Goal: Task Accomplishment & Management: Manage account settings

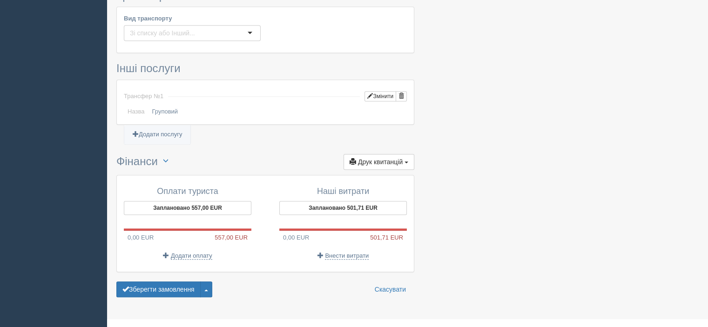
scroll to position [590, 0]
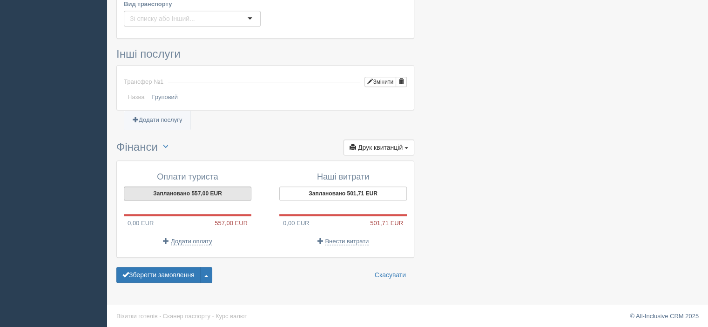
click at [212, 191] on button "Заплановано 557,00 EUR" at bounding box center [188, 194] width 128 height 14
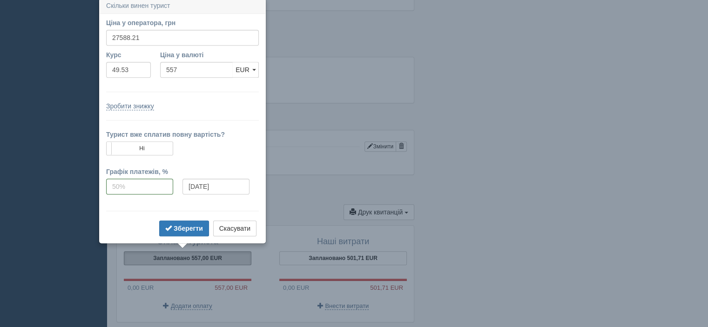
scroll to position [523, 0]
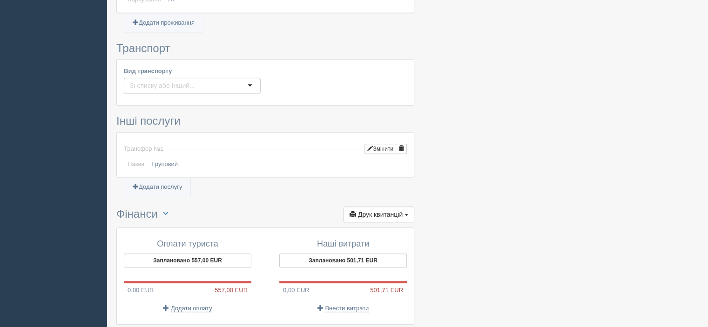
click at [194, 262] on button "Заплановано 557,00 EUR" at bounding box center [188, 261] width 128 height 14
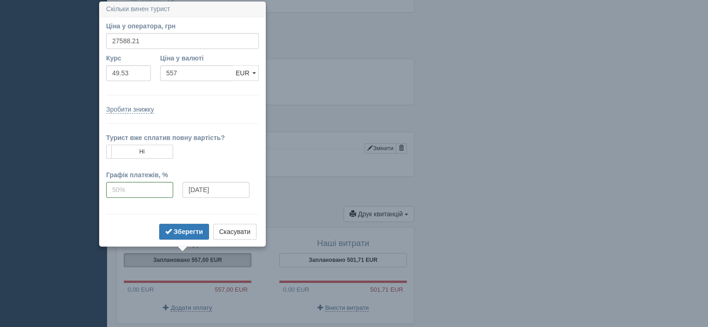
scroll to position [524, 0]
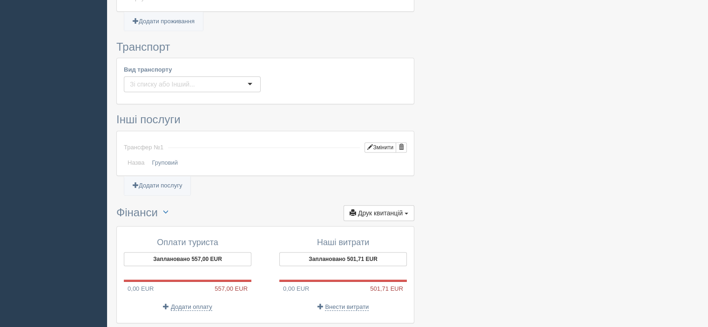
click at [199, 304] on span "Додати оплату" at bounding box center [191, 306] width 41 height 7
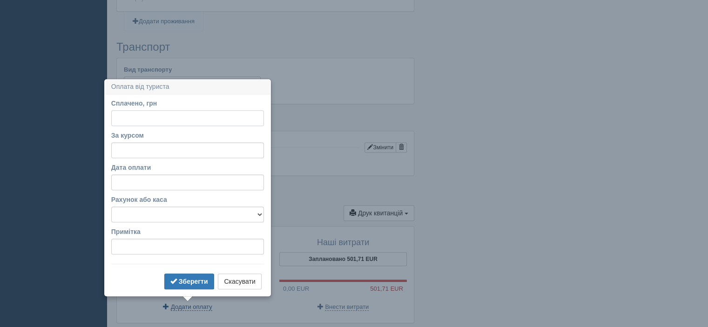
scroll to position [590, 0]
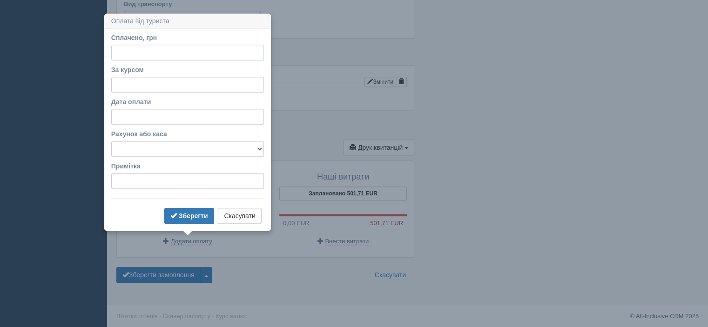
click at [143, 52] on input "Сплачено, грн" at bounding box center [187, 53] width 153 height 16
type input "8300"
click at [126, 85] on input "За курсом" at bounding box center [187, 85] width 153 height 16
type input "49.53"
click at [151, 148] on select "каса Бориспіль каса БЦ р/р МоноБанк р/р ПриватБанк" at bounding box center [187, 149] width 153 height 16
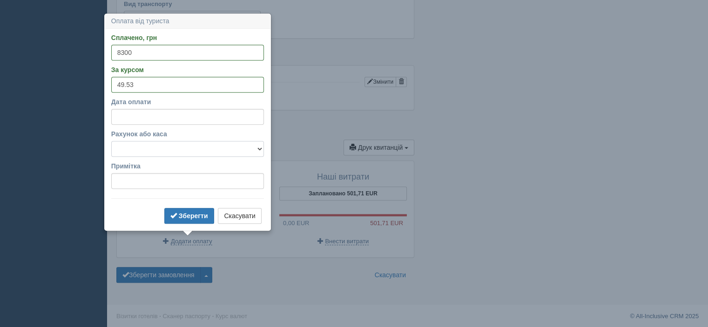
select select "250"
click at [111, 141] on select "каса Бориспіль каса БЦ р/р МоноБанк р/р ПриватБанк" at bounding box center [187, 149] width 153 height 16
click at [190, 215] on b "Зберегти" at bounding box center [193, 215] width 29 height 7
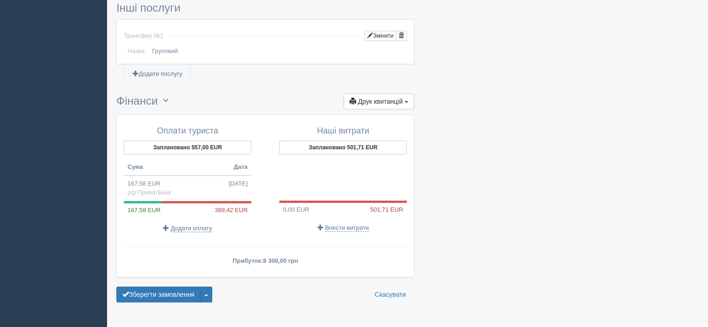
scroll to position [646, 0]
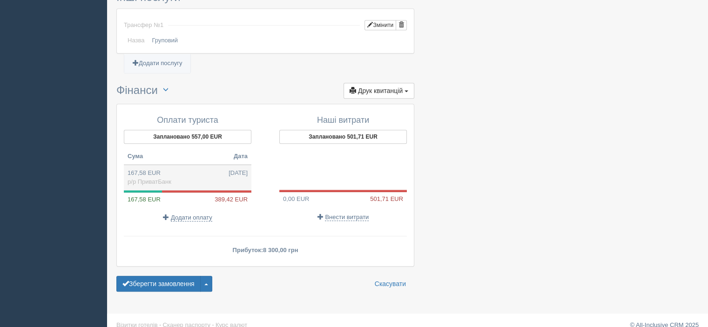
click at [221, 175] on td "167,58 EUR 13.09.2025 р/р ПриватБанк" at bounding box center [188, 177] width 128 height 25
type input "8300.00"
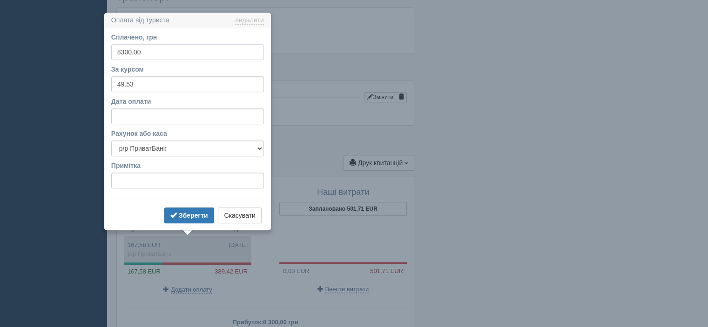
scroll to position [586, 0]
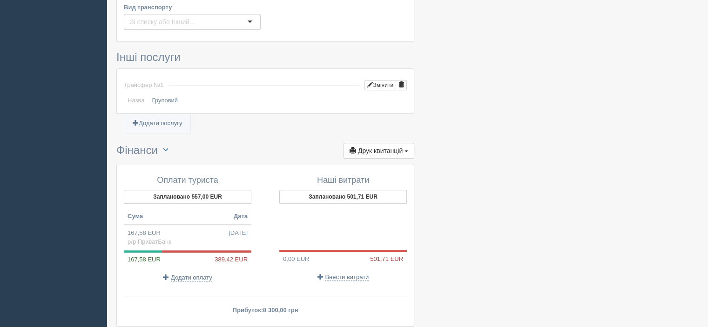
click at [352, 275] on span "Внести витрати" at bounding box center [347, 277] width 44 height 7
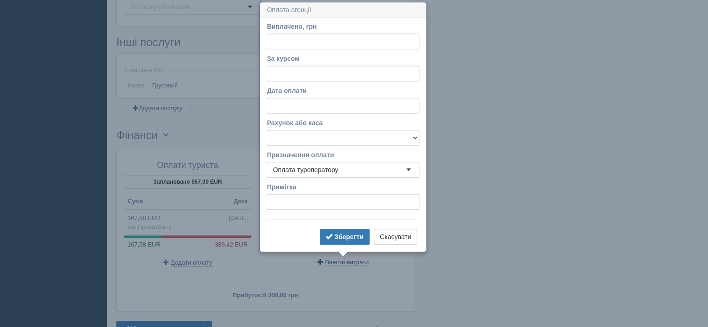
scroll to position [603, 0]
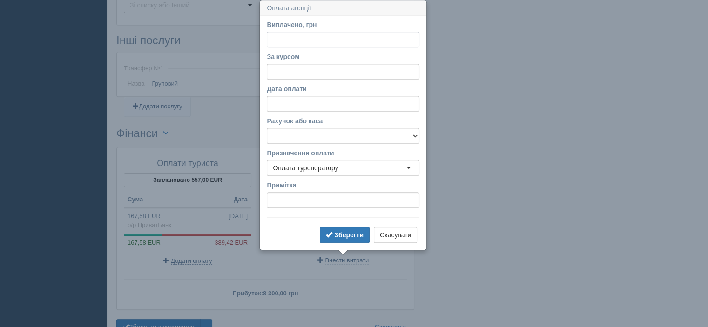
click at [300, 40] on input "Виплачено, грн" at bounding box center [343, 40] width 153 height 16
type input "8300"
click at [286, 74] on input "За курсом" at bounding box center [343, 72] width 153 height 16
type input "49.53"
click at [309, 137] on select "каса Бориспіль каса БЦ р/р МоноБанк р/р ПриватБанк" at bounding box center [343, 136] width 153 height 16
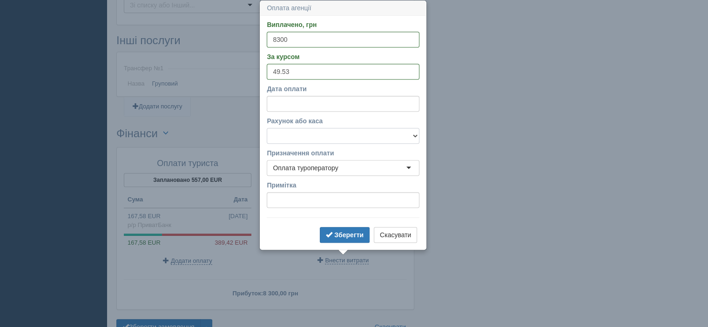
select select "250"
click at [267, 128] on select "каса Бориспіль каса БЦ р/р МоноБанк р/р ПриватБанк" at bounding box center [343, 136] width 153 height 16
click at [342, 234] on b "Зберегти" at bounding box center [348, 234] width 29 height 7
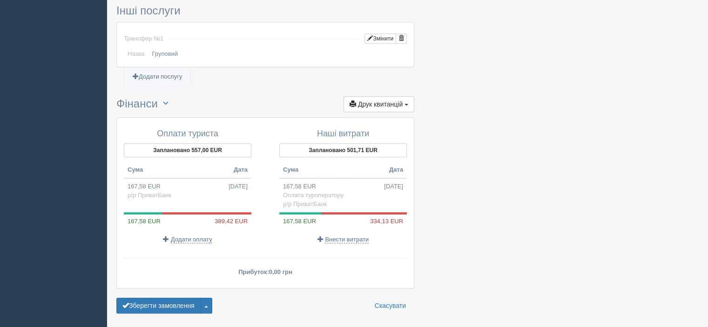
scroll to position [635, 0]
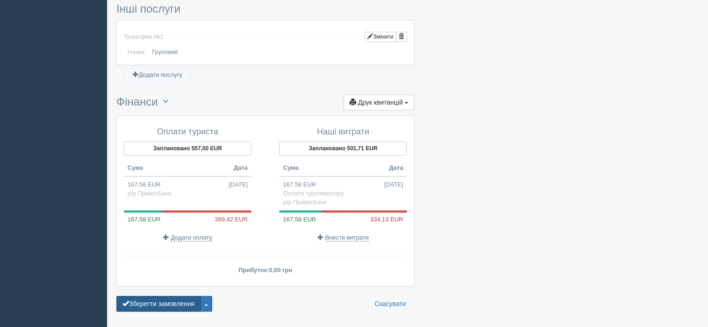
click at [184, 298] on button "Зберегти замовлення" at bounding box center [158, 304] width 84 height 16
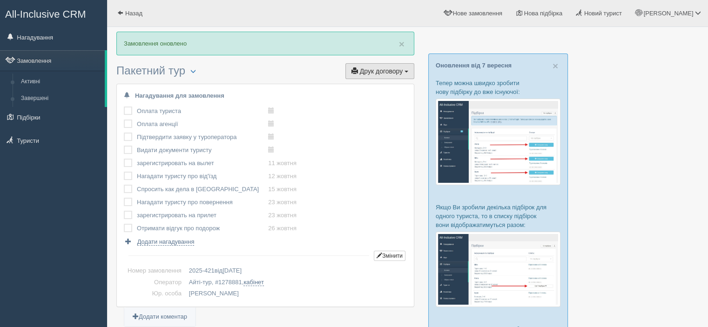
click at [377, 69] on span "Друк договору" at bounding box center [381, 70] width 43 height 7
click at [367, 104] on link at bounding box center [366, 103] width 94 height 15
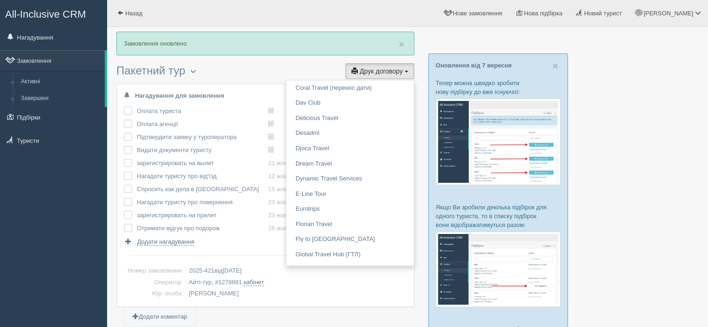
scroll to position [410, 0]
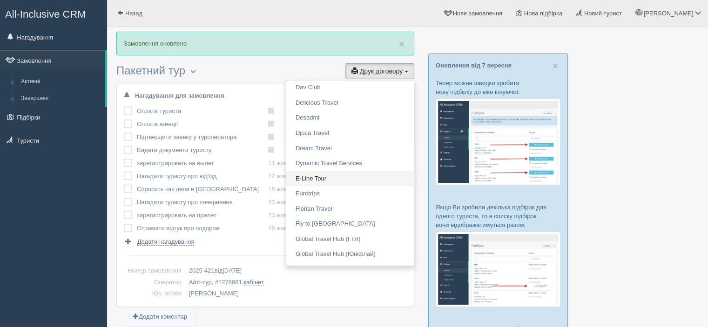
click at [333, 176] on link "E-Line Tour" at bounding box center [350, 178] width 128 height 15
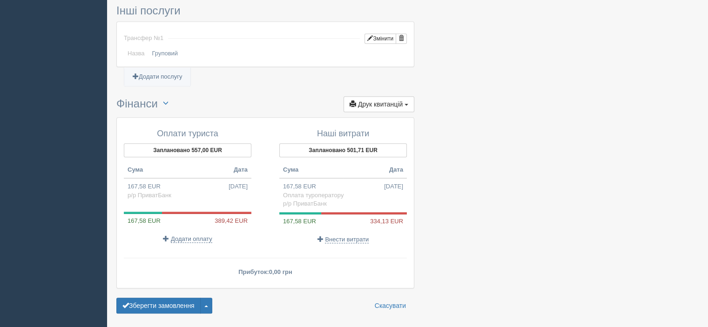
scroll to position [678, 0]
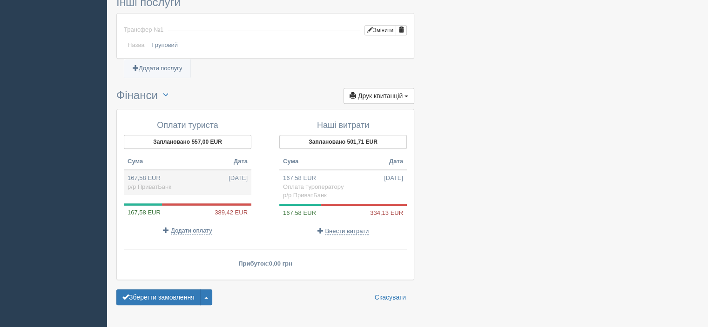
click at [215, 171] on td "167,58 EUR 13.09.2025 р/р ПриватБанк" at bounding box center [188, 182] width 128 height 25
type input "8300.00"
type input "49.53"
select select "250"
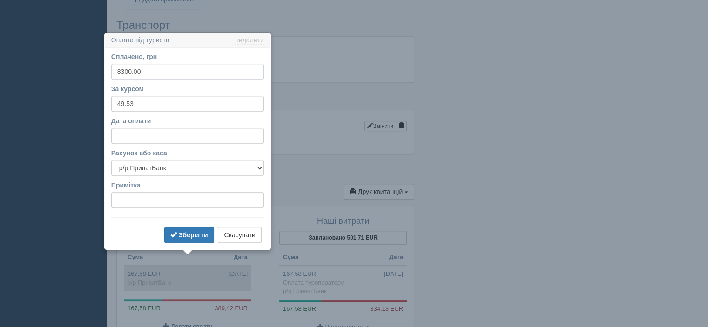
scroll to position [614, 0]
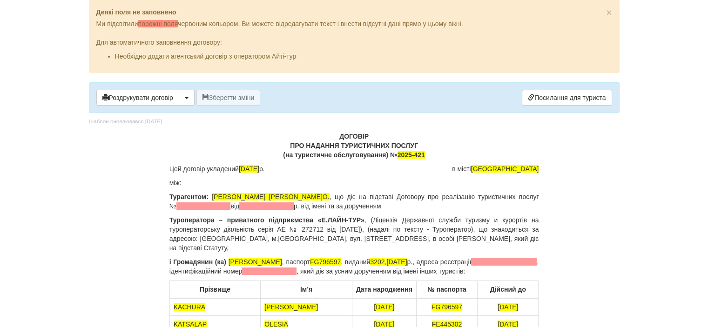
click at [522, 138] on p "ДОГОВІР ПРО НАДАННЯ ТУРИСТИЧНИХ ПОСЛУГ (на туристичне обслуговування) № 2025-421" at bounding box center [353, 146] width 369 height 28
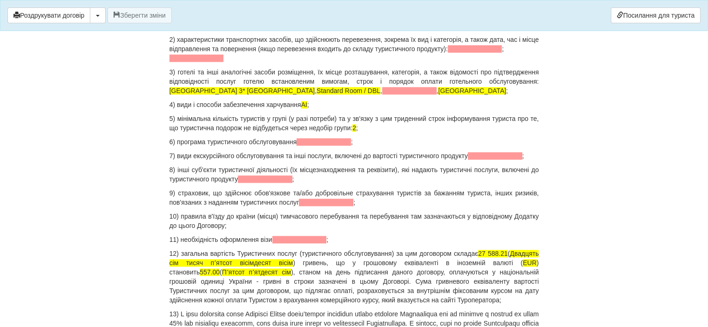
scroll to position [1057, 0]
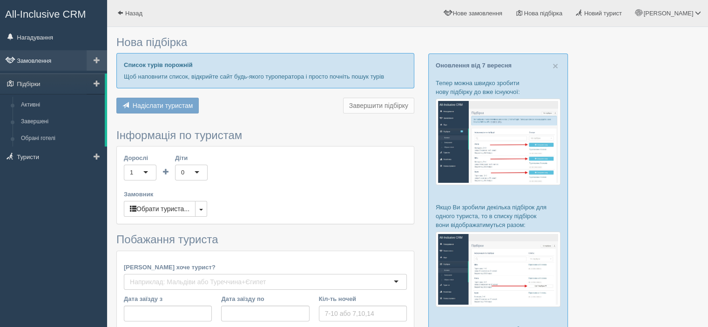
click at [39, 61] on link "Замовлення" at bounding box center [53, 60] width 107 height 20
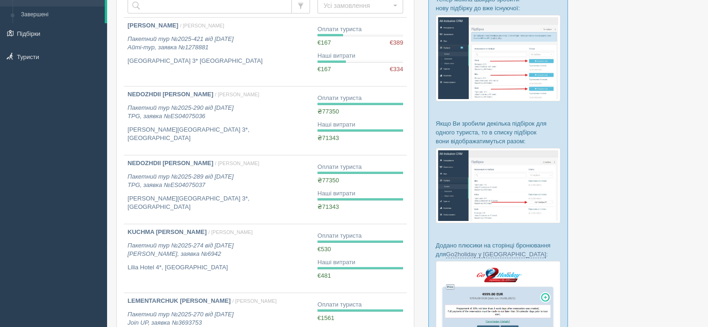
scroll to position [82, 0]
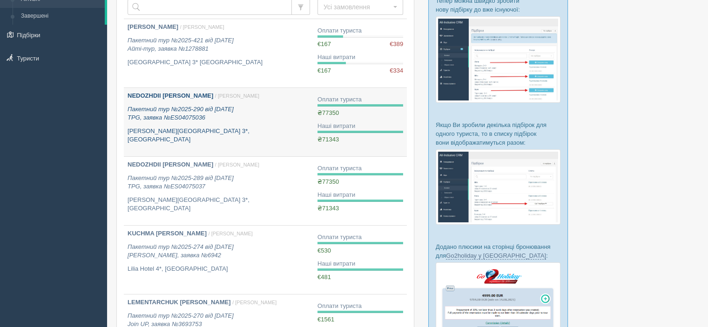
click at [215, 122] on div "NEDOZHDII TETIANA / Ольга Б. Пакетний тур №2025-290 від 19.06.2025 TPG, заявка …" at bounding box center [219, 118] width 182 height 53
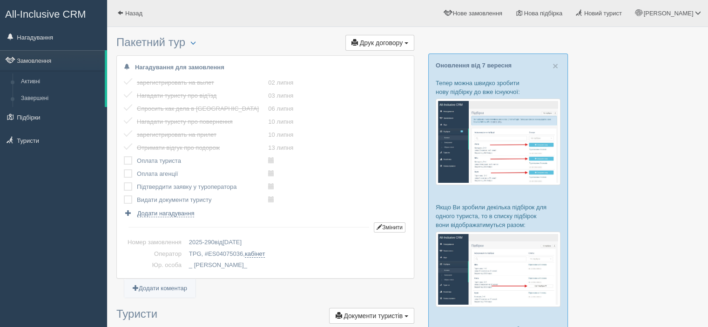
click at [124, 156] on label at bounding box center [124, 156] width 0 height 0
click at [0, 0] on input "checkbox" at bounding box center [0, 0] width 0 height 0
click at [124, 169] on label at bounding box center [124, 169] width 0 height 0
click at [0, 0] on input "checkbox" at bounding box center [0, 0] width 0 height 0
click at [124, 182] on label at bounding box center [124, 182] width 0 height 0
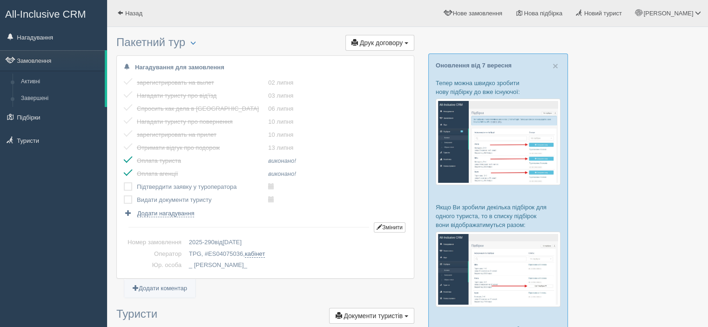
click at [0, 0] on input "checkbox" at bounding box center [0, 0] width 0 height 0
click at [124, 195] on label at bounding box center [124, 195] width 0 height 0
click at [0, 0] on input "checkbox" at bounding box center [0, 0] width 0 height 0
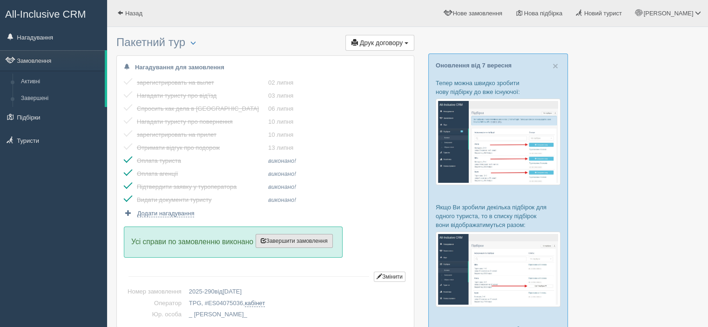
click at [295, 241] on span "Завершити замовлення" at bounding box center [294, 241] width 67 height 7
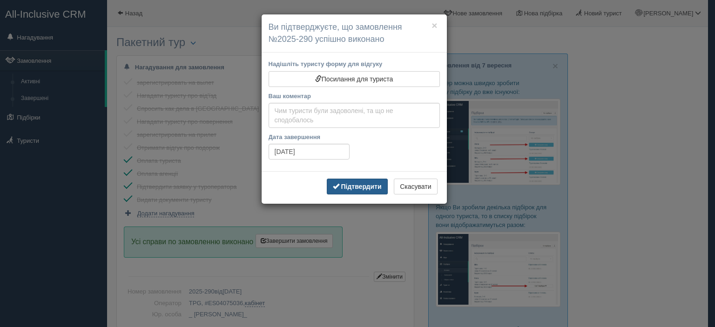
click at [354, 188] on b "Підтвердити" at bounding box center [361, 186] width 40 height 7
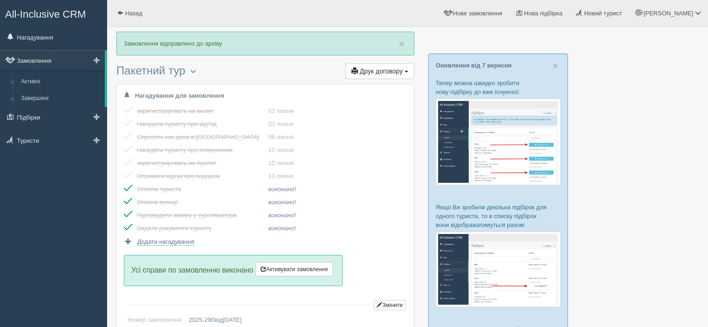
click at [40, 60] on link "Замовлення" at bounding box center [52, 60] width 105 height 20
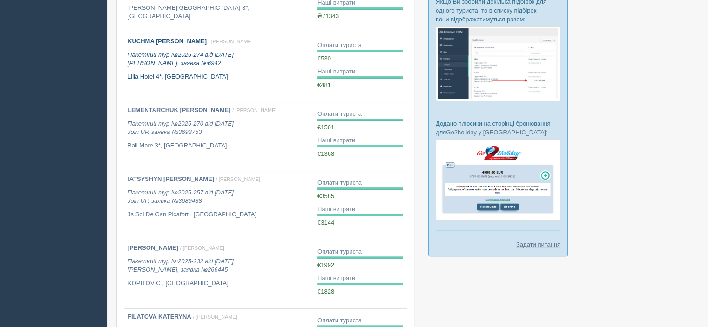
scroll to position [209, 0]
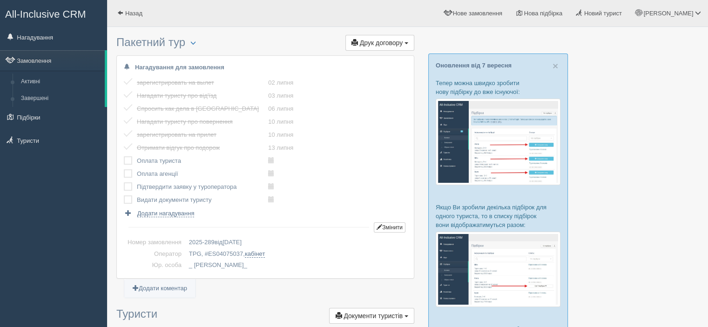
click at [124, 156] on label at bounding box center [124, 156] width 0 height 0
click at [0, 0] on input "checkbox" at bounding box center [0, 0] width 0 height 0
click at [124, 169] on label at bounding box center [124, 169] width 0 height 0
click at [0, 0] on input "checkbox" at bounding box center [0, 0] width 0 height 0
click at [124, 182] on label at bounding box center [124, 182] width 0 height 0
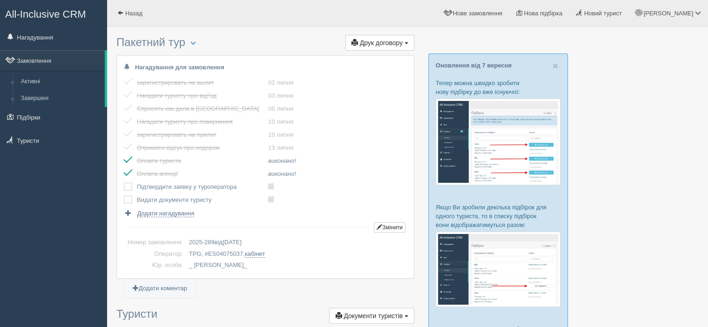
click at [0, 0] on input "checkbox" at bounding box center [0, 0] width 0 height 0
click at [124, 195] on label at bounding box center [124, 195] width 0 height 0
click at [0, 0] on input "checkbox" at bounding box center [0, 0] width 0 height 0
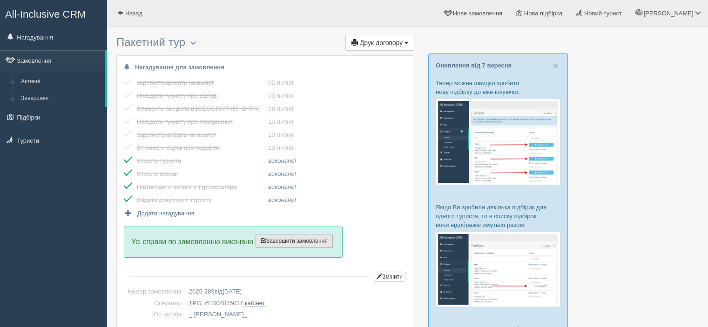
click at [289, 242] on span "Завершити замовлення" at bounding box center [294, 241] width 67 height 7
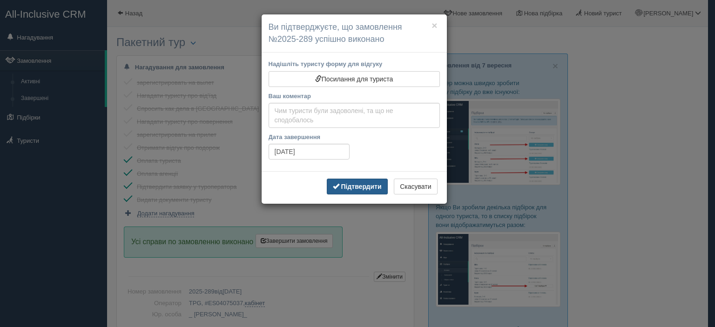
click at [356, 186] on b "Підтвердити" at bounding box center [361, 186] width 40 height 7
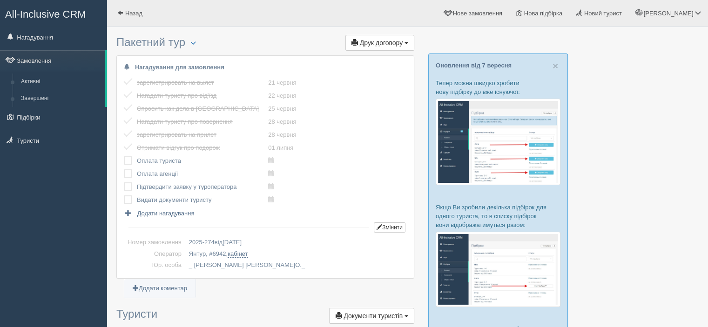
click at [124, 156] on label at bounding box center [124, 156] width 0 height 0
click at [0, 0] on input "checkbox" at bounding box center [0, 0] width 0 height 0
click at [124, 169] on label at bounding box center [124, 169] width 0 height 0
click at [0, 0] on input "checkbox" at bounding box center [0, 0] width 0 height 0
click at [124, 182] on label at bounding box center [124, 182] width 0 height 0
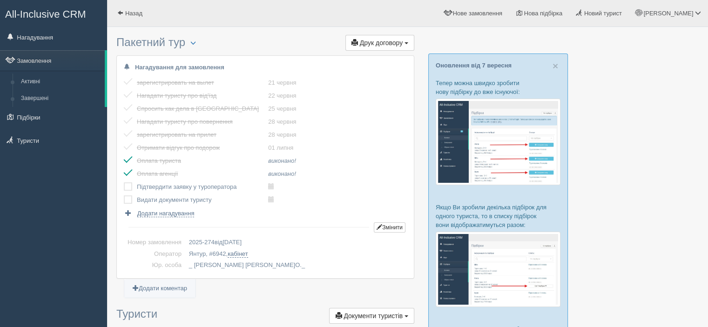
click at [0, 0] on input "checkbox" at bounding box center [0, 0] width 0 height 0
click at [124, 195] on label at bounding box center [124, 195] width 0 height 0
click at [0, 0] on input "checkbox" at bounding box center [0, 0] width 0 height 0
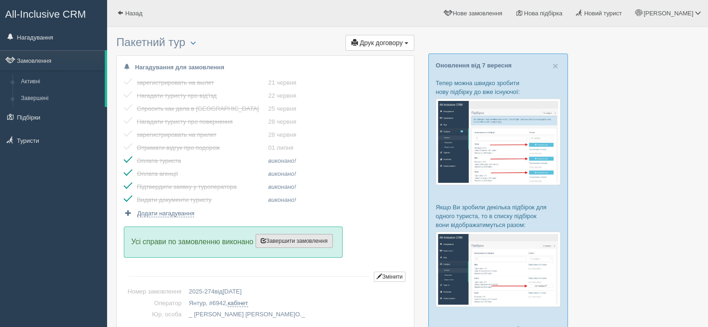
click at [286, 242] on span "Завершити замовлення" at bounding box center [294, 241] width 67 height 7
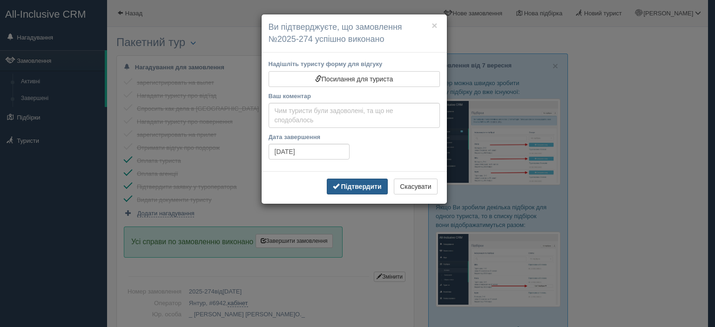
click at [344, 186] on b "Підтвердити" at bounding box center [361, 186] width 40 height 7
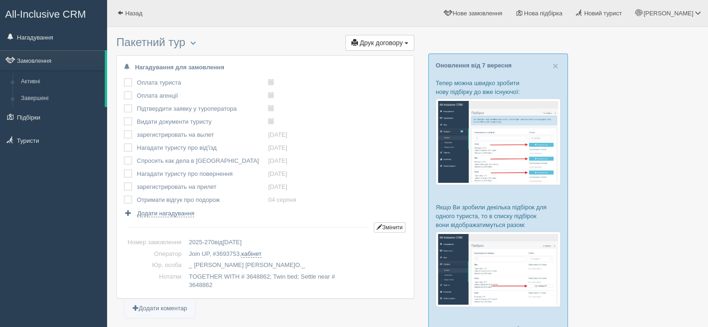
click at [124, 78] on label at bounding box center [124, 78] width 0 height 0
click at [0, 0] on input "checkbox" at bounding box center [0, 0] width 0 height 0
click at [124, 91] on label at bounding box center [124, 91] width 0 height 0
click at [0, 0] on input "checkbox" at bounding box center [0, 0] width 0 height 0
click at [124, 104] on label at bounding box center [124, 104] width 0 height 0
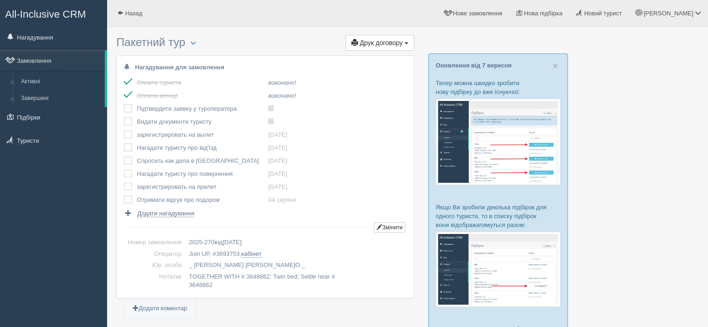
click at [0, 0] on input "checkbox" at bounding box center [0, 0] width 0 height 0
click at [124, 117] on label at bounding box center [124, 117] width 0 height 0
click at [0, 0] on input "checkbox" at bounding box center [0, 0] width 0 height 0
click at [124, 130] on label at bounding box center [124, 130] width 0 height 0
click at [0, 0] on input "checkbox" at bounding box center [0, 0] width 0 height 0
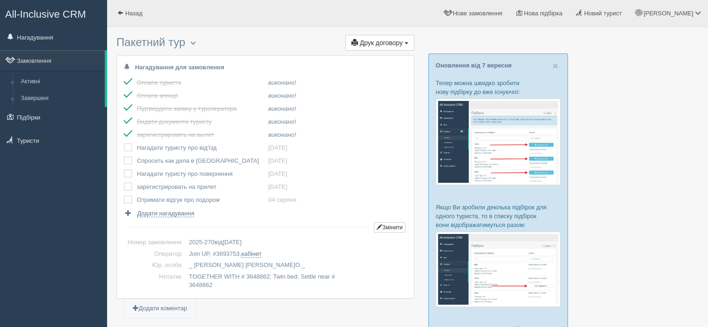
click at [124, 143] on label at bounding box center [124, 143] width 0 height 0
click at [0, 0] on input "checkbox" at bounding box center [0, 0] width 0 height 0
click at [124, 156] on label at bounding box center [124, 156] width 0 height 0
click at [0, 0] on input "checkbox" at bounding box center [0, 0] width 0 height 0
click at [124, 169] on label at bounding box center [124, 169] width 0 height 0
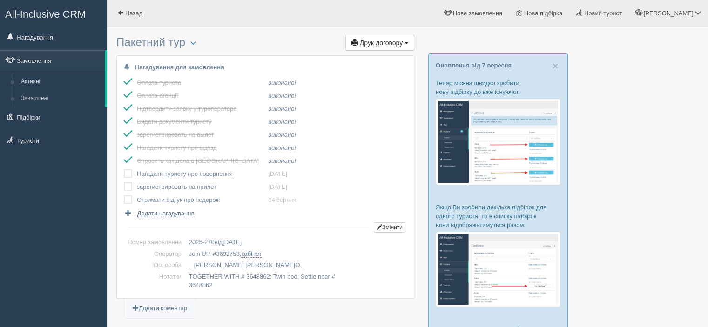
click at [0, 0] on input "checkbox" at bounding box center [0, 0] width 0 height 0
click at [124, 182] on label at bounding box center [124, 182] width 0 height 0
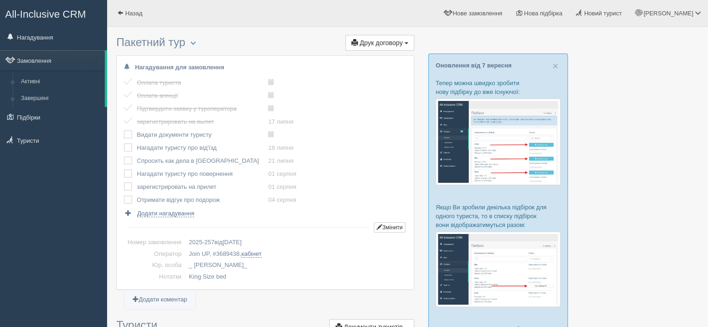
click at [124, 130] on label at bounding box center [124, 130] width 0 height 0
click at [0, 0] on input "checkbox" at bounding box center [0, 0] width 0 height 0
click at [124, 143] on label at bounding box center [124, 143] width 0 height 0
click at [0, 0] on input "checkbox" at bounding box center [0, 0] width 0 height 0
click at [124, 156] on label at bounding box center [124, 156] width 0 height 0
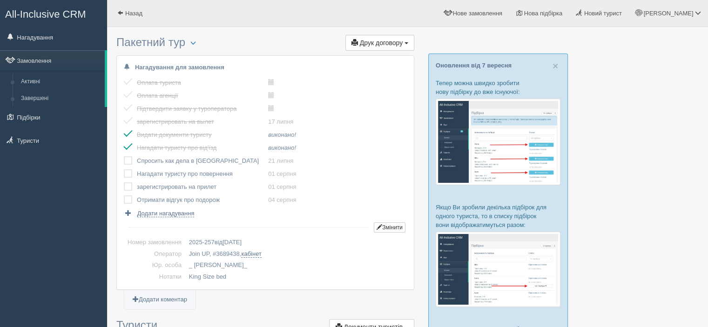
click at [0, 0] on input "checkbox" at bounding box center [0, 0] width 0 height 0
click at [124, 169] on label at bounding box center [124, 169] width 0 height 0
click at [0, 0] on input "checkbox" at bounding box center [0, 0] width 0 height 0
click at [124, 182] on label at bounding box center [124, 182] width 0 height 0
click at [0, 0] on input "checkbox" at bounding box center [0, 0] width 0 height 0
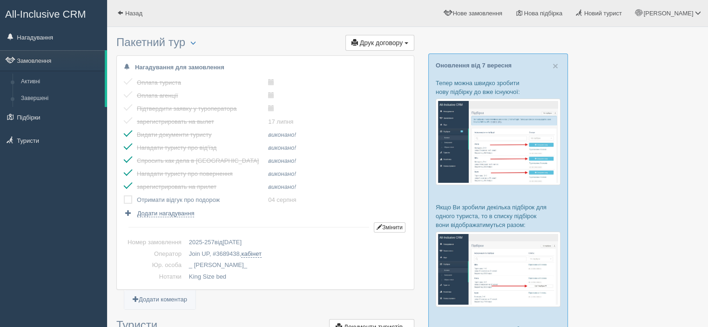
click at [124, 195] on label at bounding box center [124, 195] width 0 height 0
click at [0, 0] on input "checkbox" at bounding box center [0, 0] width 0 height 0
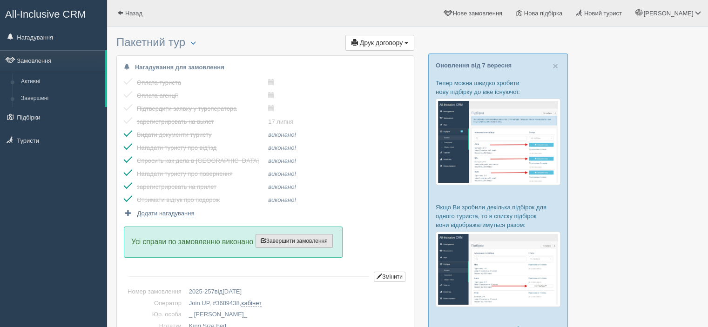
click at [282, 240] on span "Завершити замовлення" at bounding box center [294, 241] width 67 height 7
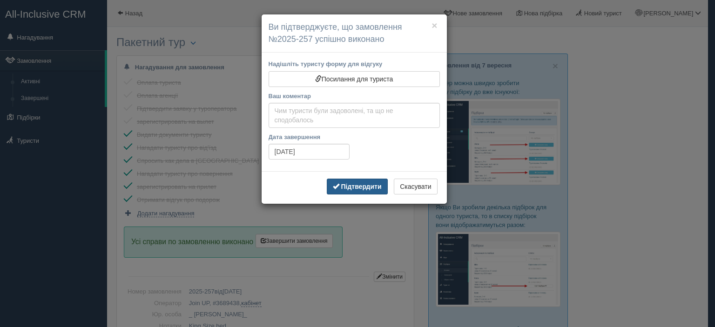
click at [347, 191] on button "Підтвердити" at bounding box center [357, 187] width 61 height 16
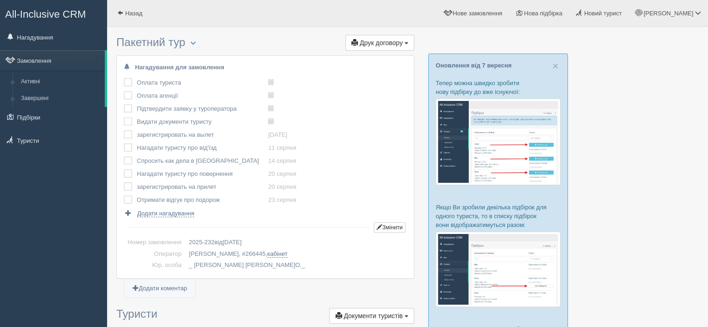
click at [124, 78] on label at bounding box center [124, 78] width 0 height 0
click at [0, 0] on input "checkbox" at bounding box center [0, 0] width 0 height 0
click at [124, 91] on label at bounding box center [124, 91] width 0 height 0
click at [0, 0] on input "checkbox" at bounding box center [0, 0] width 0 height 0
click at [124, 104] on label at bounding box center [124, 104] width 0 height 0
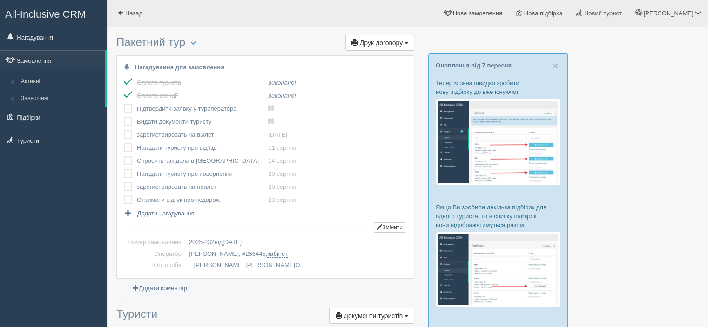
click at [0, 0] on input "checkbox" at bounding box center [0, 0] width 0 height 0
click at [124, 117] on label at bounding box center [124, 117] width 0 height 0
click at [0, 0] on input "checkbox" at bounding box center [0, 0] width 0 height 0
click at [124, 130] on label at bounding box center [124, 130] width 0 height 0
click at [0, 0] on input "checkbox" at bounding box center [0, 0] width 0 height 0
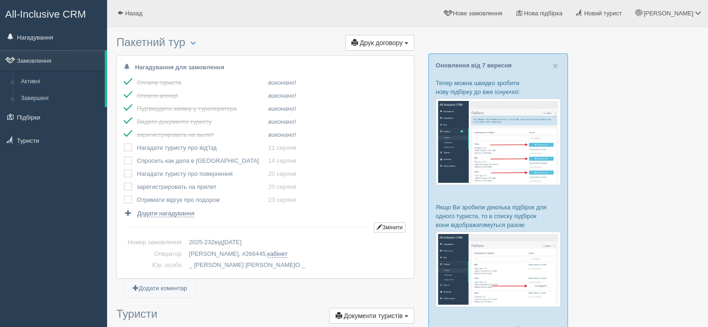
click at [124, 143] on label at bounding box center [124, 143] width 0 height 0
click at [0, 0] on input "checkbox" at bounding box center [0, 0] width 0 height 0
click at [124, 156] on label at bounding box center [124, 156] width 0 height 0
click at [0, 0] on input "checkbox" at bounding box center [0, 0] width 0 height 0
click at [124, 169] on label at bounding box center [124, 169] width 0 height 0
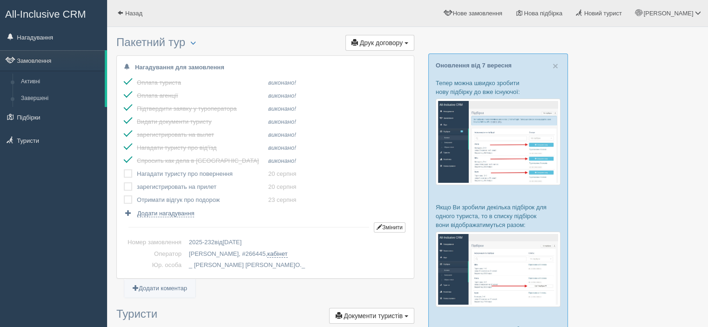
click at [0, 0] on input "checkbox" at bounding box center [0, 0] width 0 height 0
click at [124, 182] on label at bounding box center [124, 182] width 0 height 0
click at [0, 0] on input "checkbox" at bounding box center [0, 0] width 0 height 0
click at [124, 195] on label at bounding box center [124, 195] width 0 height 0
click at [0, 0] on input "checkbox" at bounding box center [0, 0] width 0 height 0
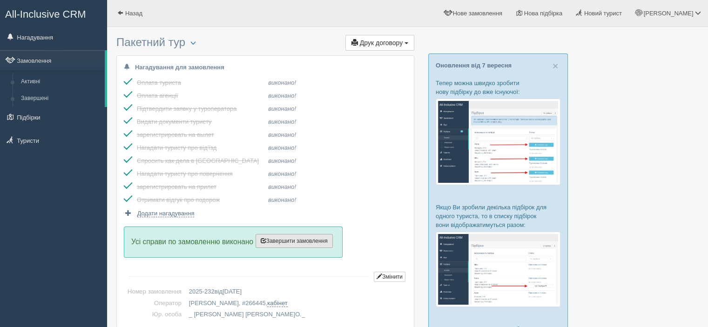
click at [282, 241] on span "Завершити замовлення" at bounding box center [294, 241] width 67 height 7
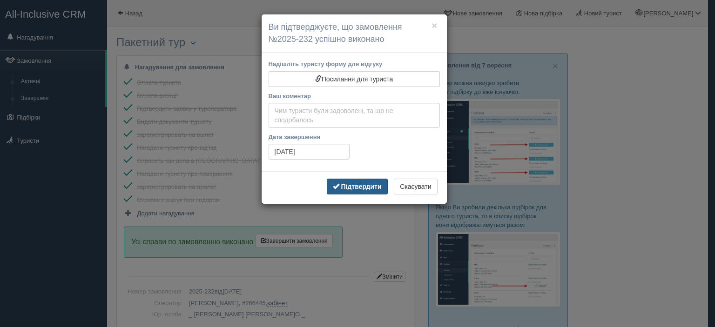
click at [354, 183] on b "Підтвердити" at bounding box center [361, 186] width 40 height 7
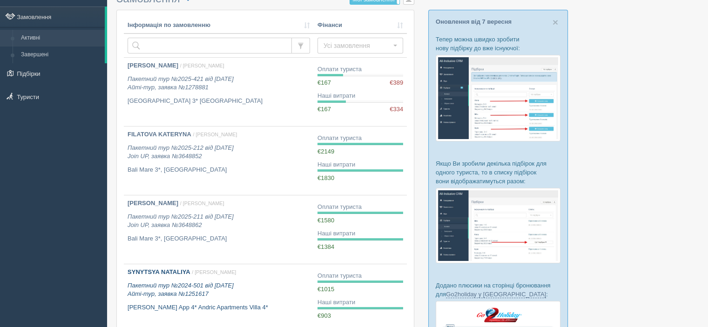
scroll to position [43, 0]
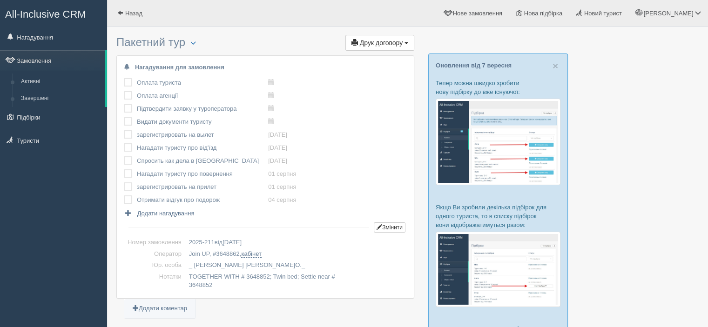
click at [124, 78] on label at bounding box center [124, 78] width 0 height 0
click at [0, 0] on input "checkbox" at bounding box center [0, 0] width 0 height 0
click at [124, 91] on label at bounding box center [124, 91] width 0 height 0
click at [0, 0] on input "checkbox" at bounding box center [0, 0] width 0 height 0
click at [124, 104] on label at bounding box center [124, 104] width 0 height 0
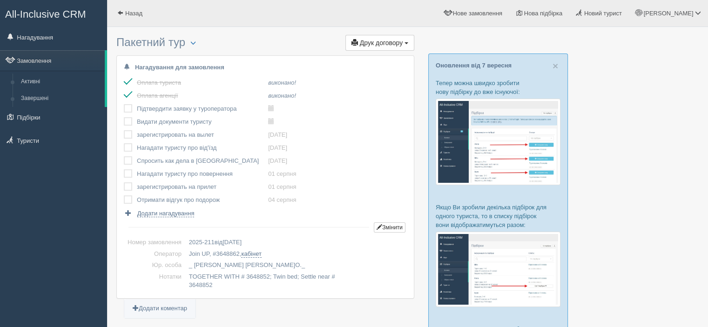
click at [0, 0] on input "checkbox" at bounding box center [0, 0] width 0 height 0
click at [124, 117] on label at bounding box center [124, 117] width 0 height 0
click at [0, 0] on input "checkbox" at bounding box center [0, 0] width 0 height 0
click at [124, 130] on label at bounding box center [124, 130] width 0 height 0
click at [0, 0] on input "checkbox" at bounding box center [0, 0] width 0 height 0
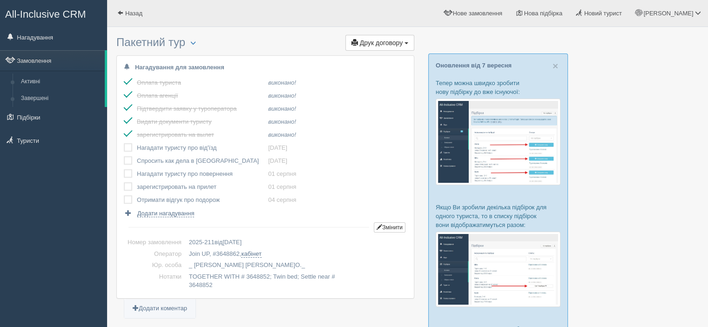
click at [124, 143] on label at bounding box center [124, 143] width 0 height 0
click at [0, 0] on input "checkbox" at bounding box center [0, 0] width 0 height 0
click at [124, 156] on label at bounding box center [124, 156] width 0 height 0
click at [0, 0] on input "checkbox" at bounding box center [0, 0] width 0 height 0
click at [124, 169] on label at bounding box center [124, 169] width 0 height 0
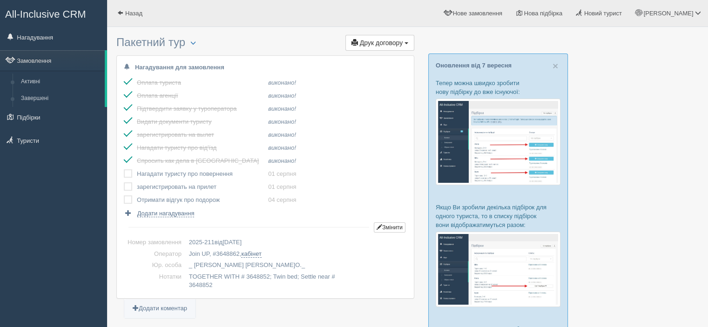
click at [0, 0] on input "checkbox" at bounding box center [0, 0] width 0 height 0
click at [124, 182] on label at bounding box center [124, 182] width 0 height 0
click at [0, 0] on input "checkbox" at bounding box center [0, 0] width 0 height 0
click at [124, 195] on label at bounding box center [124, 195] width 0 height 0
click at [0, 0] on input "checkbox" at bounding box center [0, 0] width 0 height 0
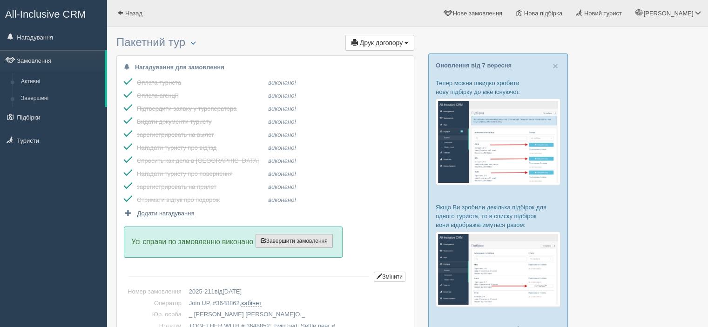
click at [277, 239] on span "Завершити замовлення" at bounding box center [294, 241] width 67 height 7
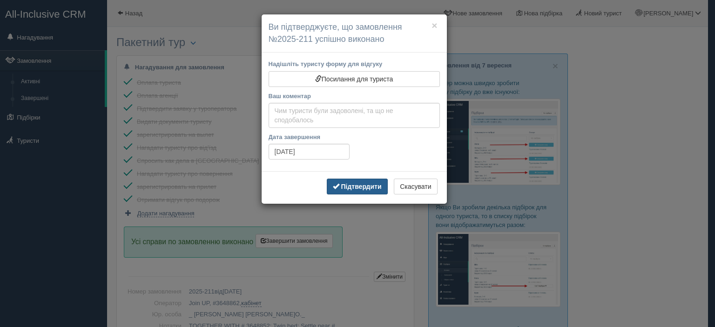
click at [348, 184] on b "Підтвердити" at bounding box center [361, 186] width 40 height 7
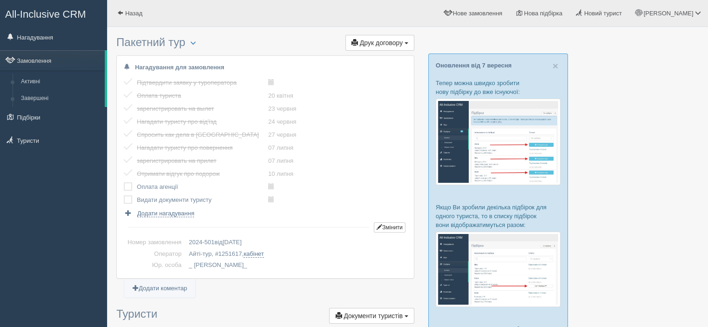
click at [124, 182] on label at bounding box center [124, 182] width 0 height 0
click at [0, 0] on input "checkbox" at bounding box center [0, 0] width 0 height 0
click at [124, 195] on label at bounding box center [124, 195] width 0 height 0
click at [0, 0] on input "checkbox" at bounding box center [0, 0] width 0 height 0
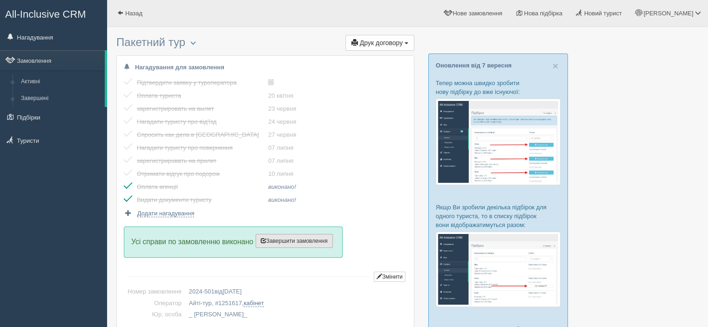
click at [298, 240] on span "Завершити замовлення" at bounding box center [294, 241] width 67 height 7
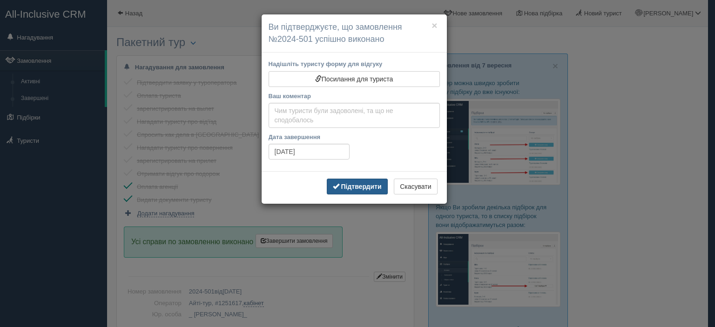
click at [356, 184] on b "Підтвердити" at bounding box center [361, 186] width 40 height 7
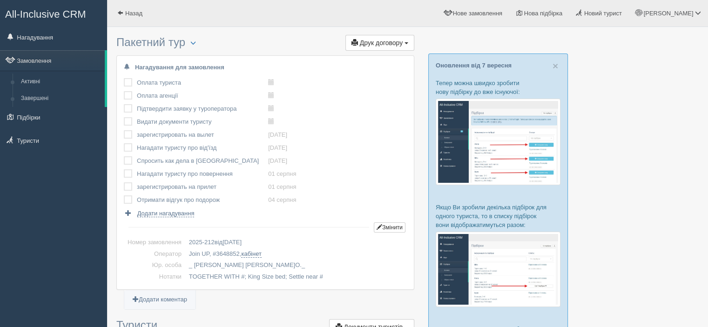
click at [124, 78] on label at bounding box center [124, 78] width 0 height 0
click at [0, 0] on input "checkbox" at bounding box center [0, 0] width 0 height 0
click at [124, 91] on label at bounding box center [124, 91] width 0 height 0
click at [0, 0] on input "checkbox" at bounding box center [0, 0] width 0 height 0
click at [124, 104] on label at bounding box center [124, 104] width 0 height 0
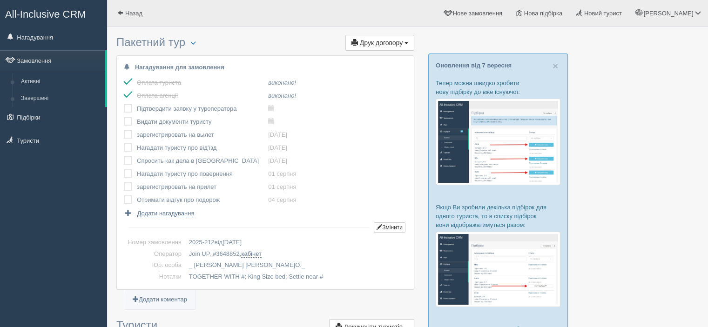
click at [0, 0] on input "checkbox" at bounding box center [0, 0] width 0 height 0
click at [124, 117] on label at bounding box center [124, 117] width 0 height 0
click at [0, 0] on input "checkbox" at bounding box center [0, 0] width 0 height 0
click at [124, 130] on label at bounding box center [124, 130] width 0 height 0
click at [0, 0] on input "checkbox" at bounding box center [0, 0] width 0 height 0
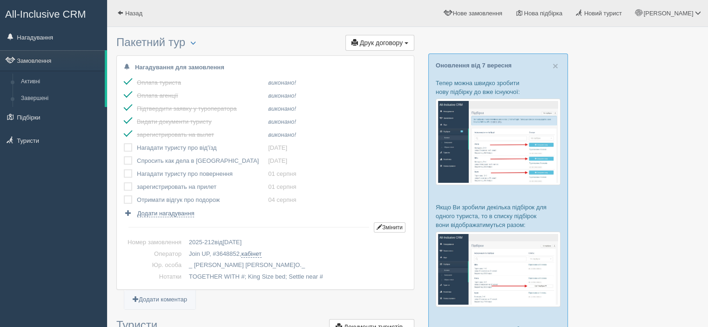
click at [124, 143] on label at bounding box center [124, 143] width 0 height 0
click at [0, 0] on input "checkbox" at bounding box center [0, 0] width 0 height 0
click at [124, 156] on label at bounding box center [124, 156] width 0 height 0
click at [0, 0] on input "checkbox" at bounding box center [0, 0] width 0 height 0
click at [124, 169] on label at bounding box center [124, 169] width 0 height 0
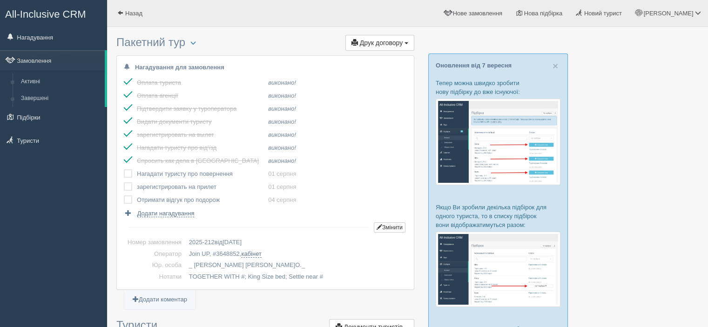
click at [0, 0] on input "checkbox" at bounding box center [0, 0] width 0 height 0
click at [124, 182] on label at bounding box center [124, 182] width 0 height 0
click at [0, 0] on input "checkbox" at bounding box center [0, 0] width 0 height 0
click at [124, 195] on label at bounding box center [124, 195] width 0 height 0
click at [0, 0] on input "checkbox" at bounding box center [0, 0] width 0 height 0
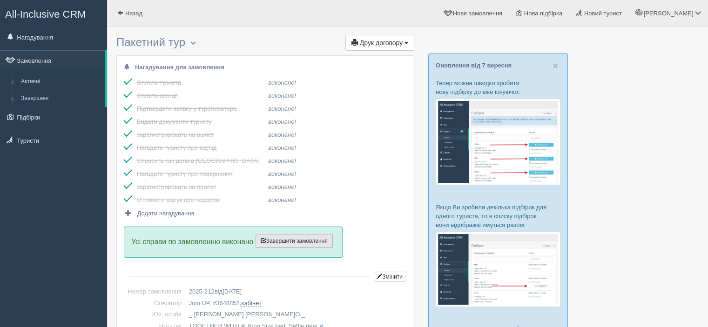
click at [289, 241] on span "Завершити замовлення" at bounding box center [294, 241] width 67 height 7
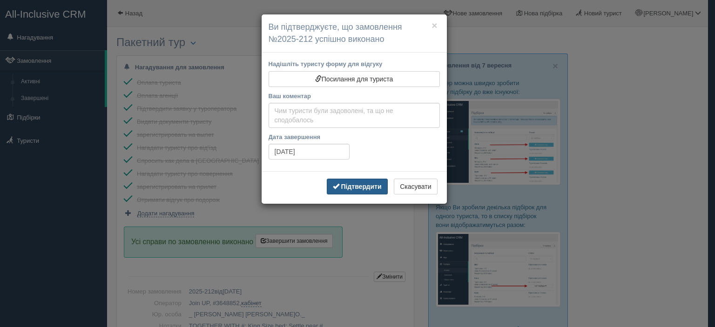
click at [363, 187] on b "Підтвердити" at bounding box center [361, 186] width 40 height 7
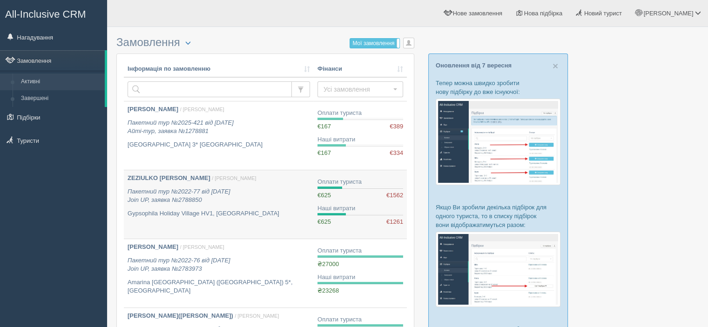
drag, startPoint x: 255, startPoint y: 1, endPoint x: 357, endPoint y: 176, distance: 202.7
click at [357, 176] on td "Оплати туриста €625 €1562 Наші витрати €625 €1261" at bounding box center [360, 204] width 93 height 69
